Goal: Check status: Check status

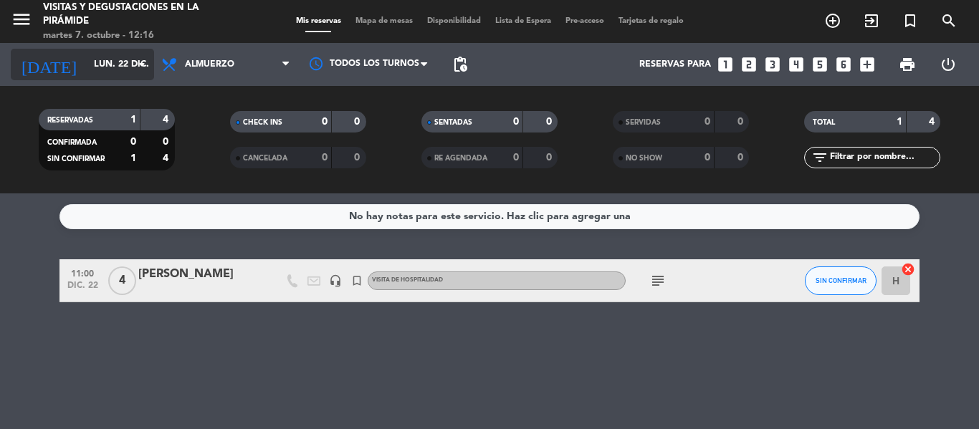
click at [142, 65] on icon "arrow_drop_down" at bounding box center [141, 64] width 17 height 17
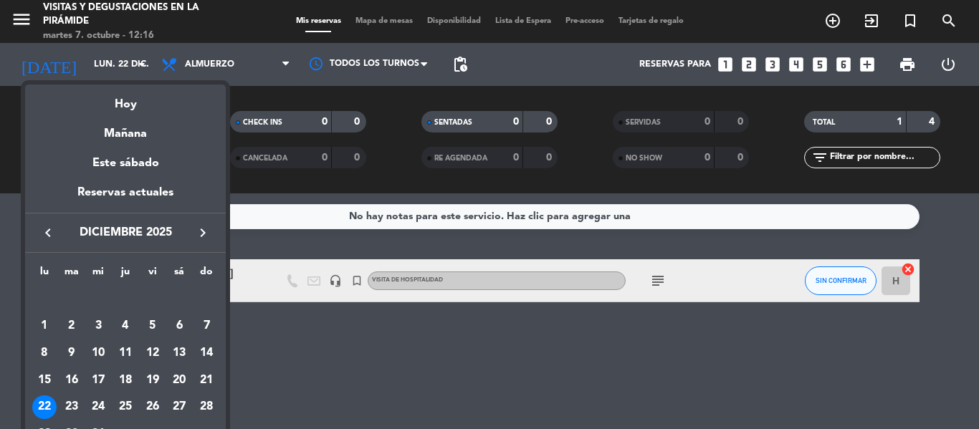
click at [49, 227] on icon "keyboard_arrow_left" at bounding box center [47, 232] width 17 height 17
click at [151, 348] on div "10" at bounding box center [153, 353] width 24 height 24
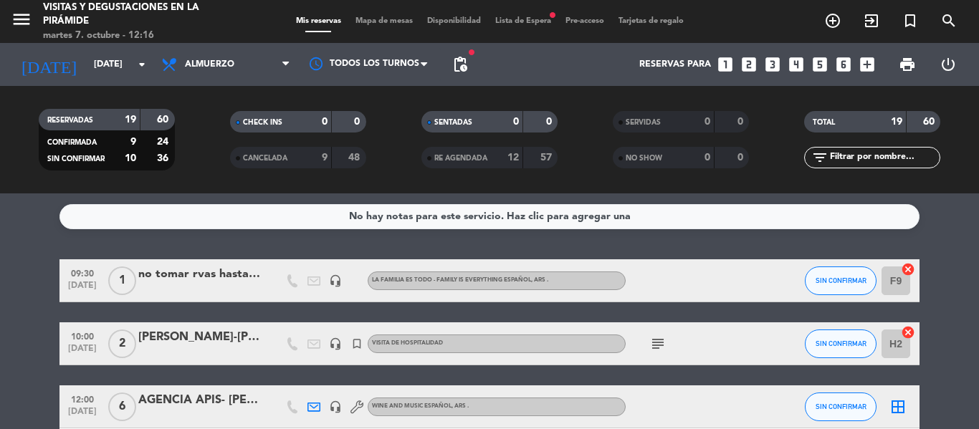
click at [965, 258] on div "No hay notas para este servicio. Haz clic para agregar una 09:30 [DATE] 1 no to…" at bounding box center [489, 312] width 979 height 236
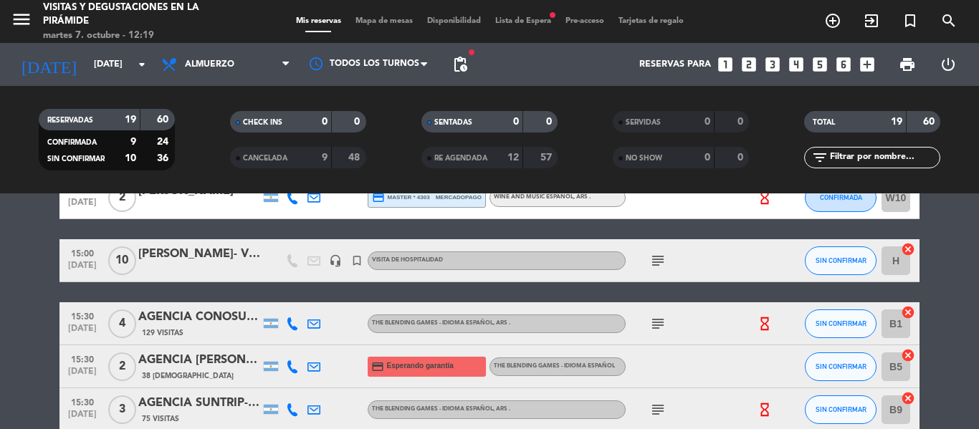
scroll to position [487, 0]
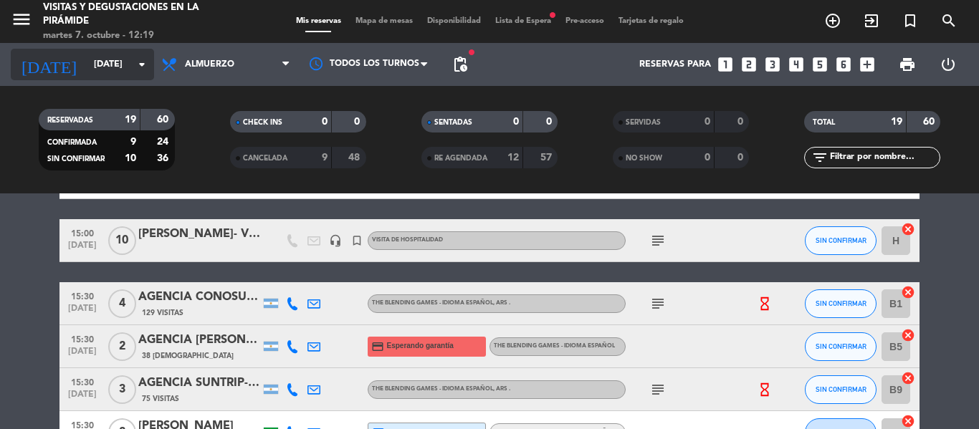
click at [142, 60] on icon "arrow_drop_down" at bounding box center [141, 64] width 17 height 17
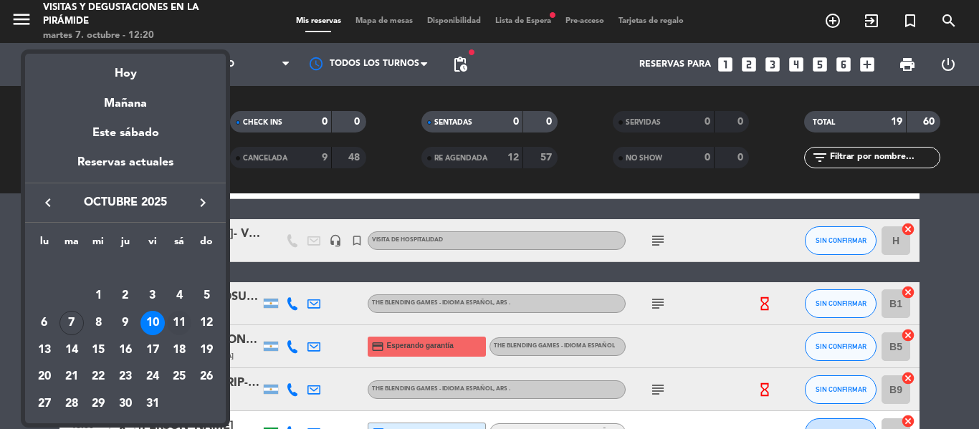
click at [180, 320] on div "11" at bounding box center [179, 323] width 24 height 24
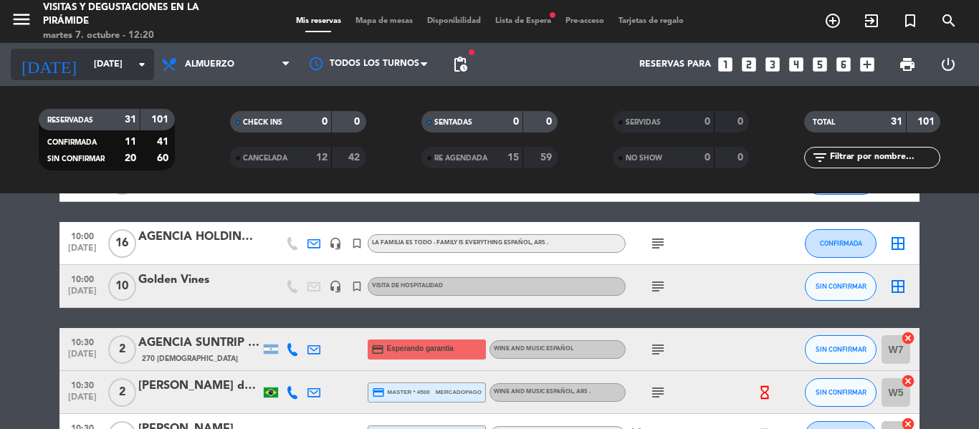
click at [141, 62] on icon "arrow_drop_down" at bounding box center [141, 64] width 17 height 17
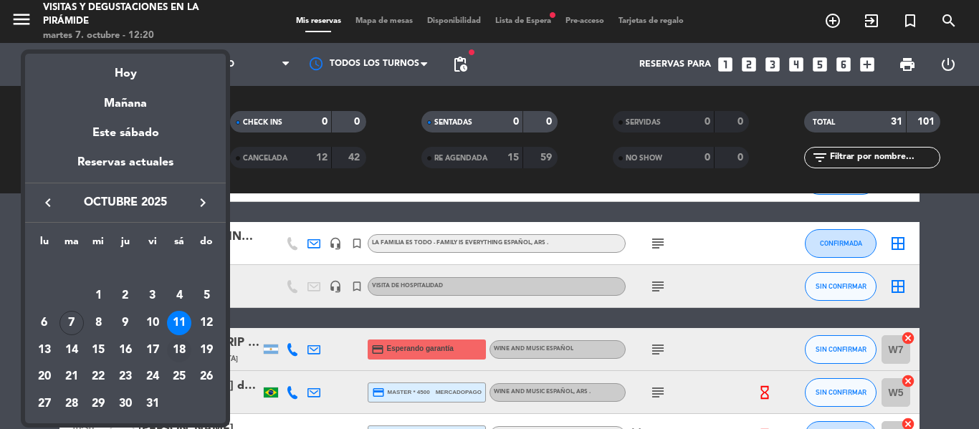
click at [176, 350] on div "18" at bounding box center [179, 350] width 24 height 24
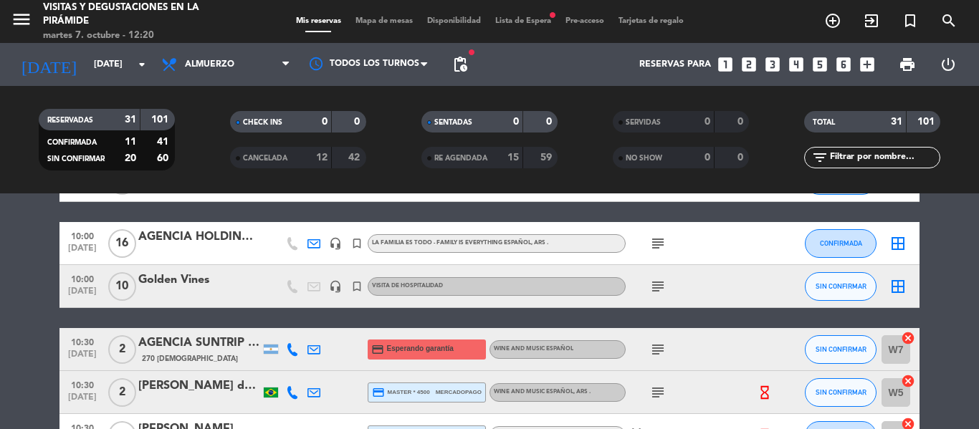
type input "[DATE]"
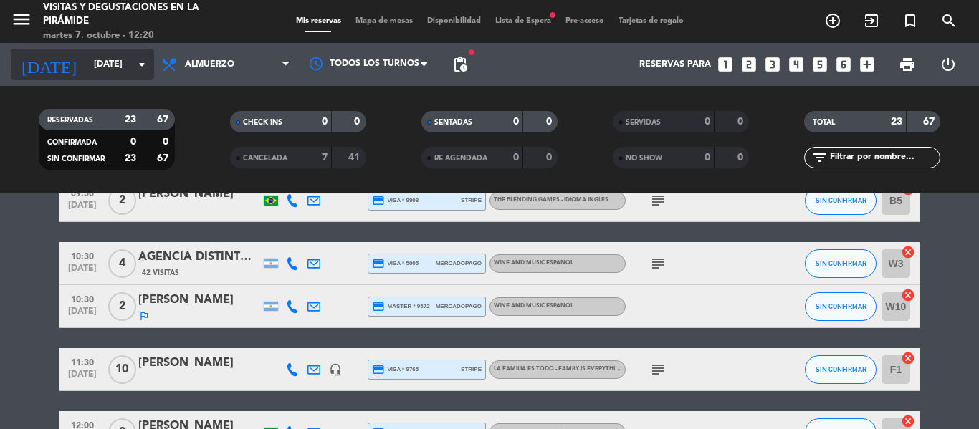
click at [144, 65] on icon "arrow_drop_down" at bounding box center [141, 64] width 17 height 17
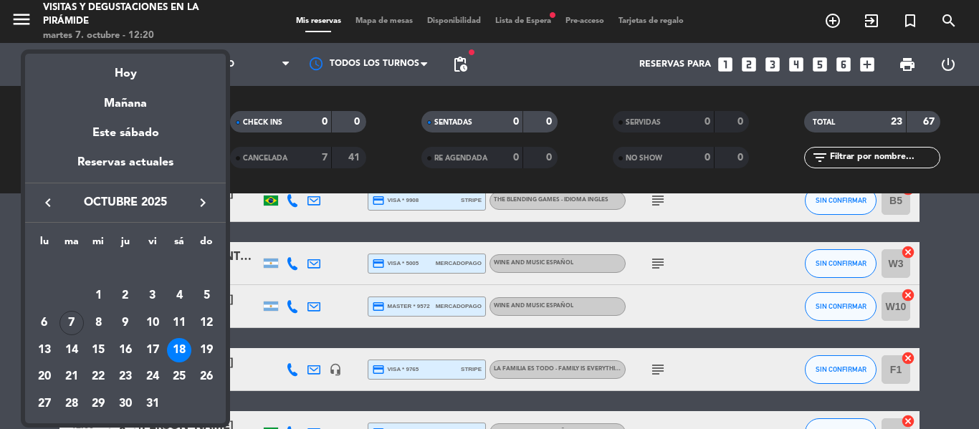
click at [180, 346] on div "18" at bounding box center [179, 350] width 24 height 24
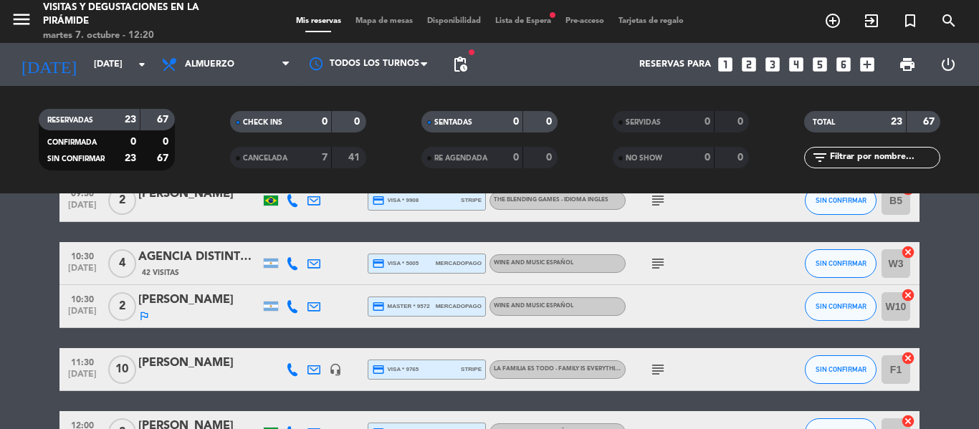
click at [961, 287] on bookings-row "08:00 [DATE] 1 [PERSON_NAME] OUT headset_mic turned_in_not Sin menú asignado su…" at bounding box center [489, 317] width 979 height 1090
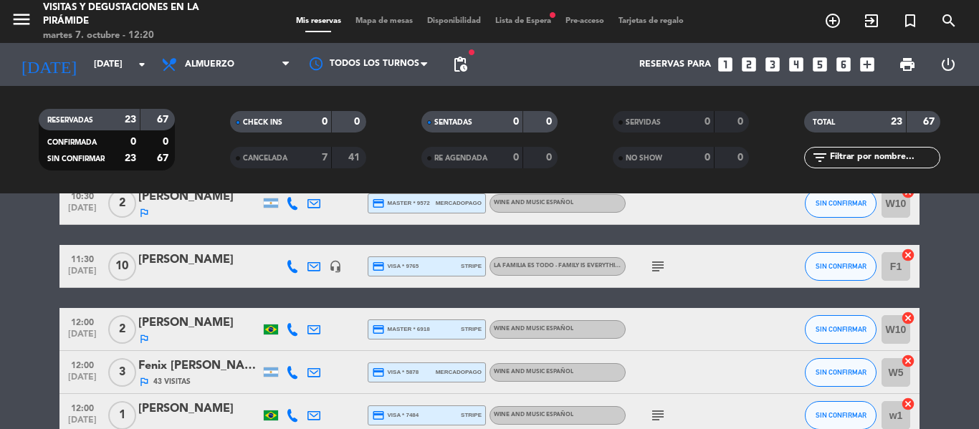
scroll to position [590, 0]
